Goal: Navigation & Orientation: Find specific page/section

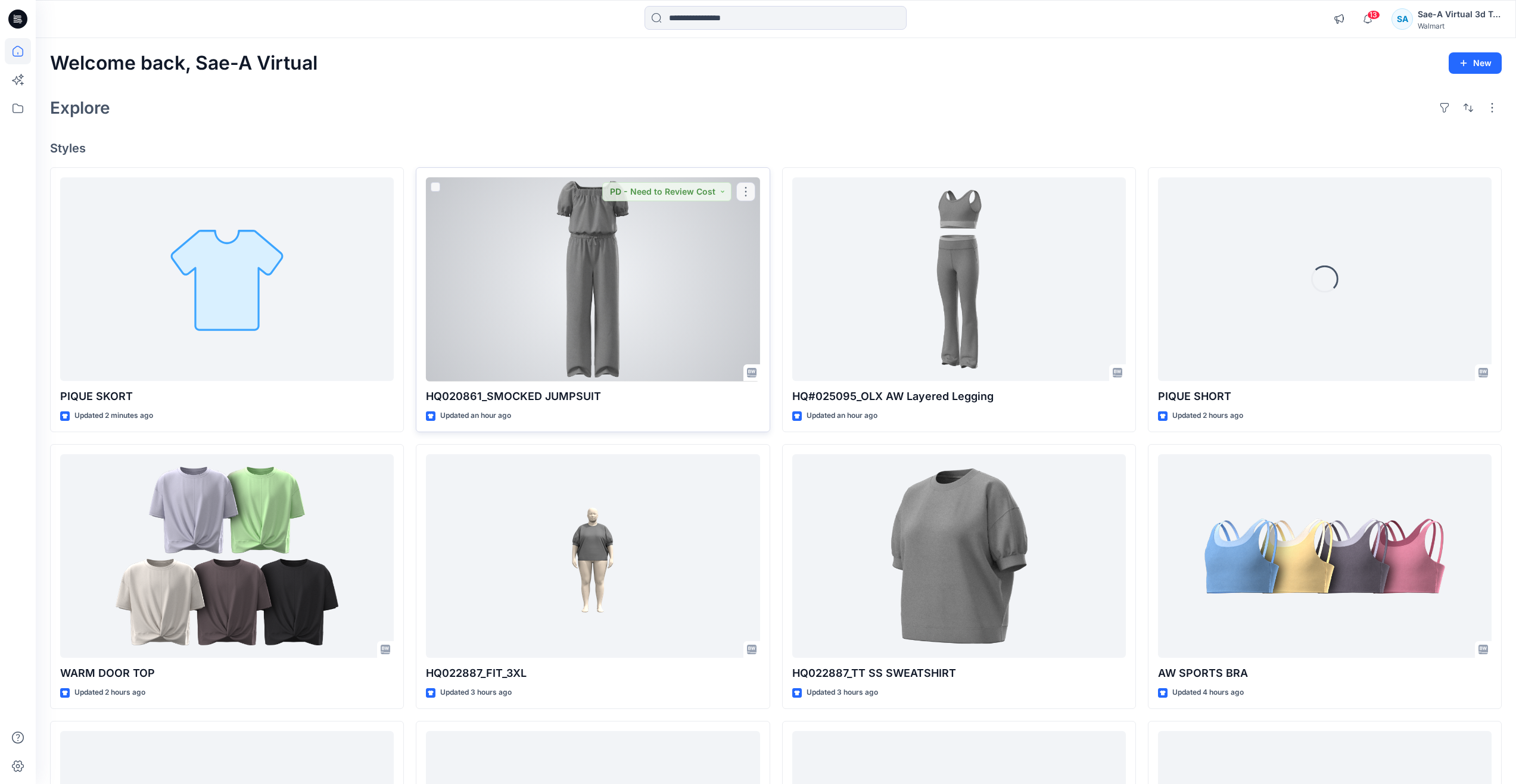
click at [527, 256] on div at bounding box center [592, 280] width 333 height 205
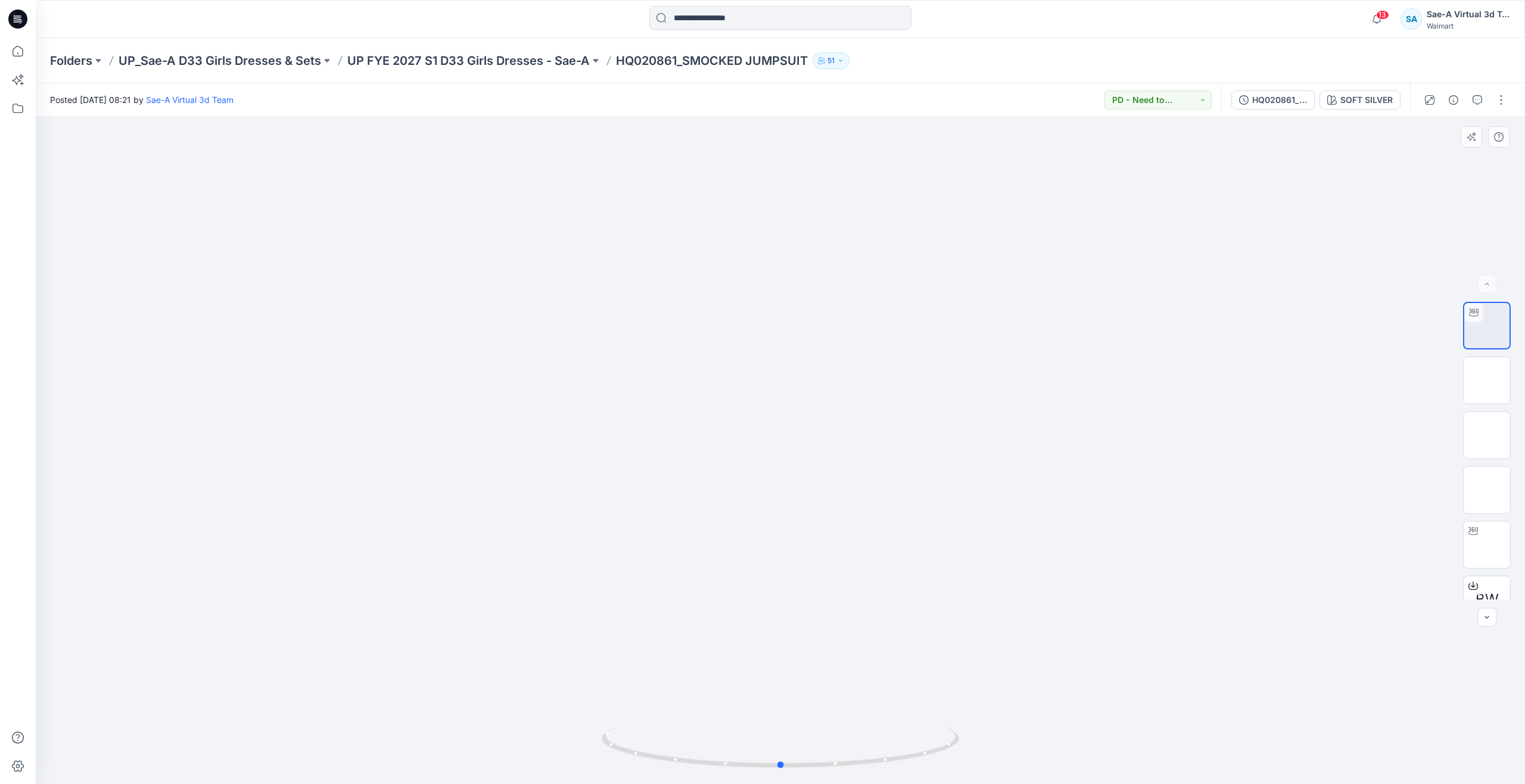
drag, startPoint x: 788, startPoint y: 767, endPoint x: 789, endPoint y: 652, distance: 115.0
click at [789, 652] on div at bounding box center [780, 450] width 1489 height 667
drag, startPoint x: 21, startPoint y: 53, endPoint x: 2, endPoint y: 58, distance: 19.6
click at [21, 53] on icon at bounding box center [17, 51] width 27 height 27
